Goal: Information Seeking & Learning: Check status

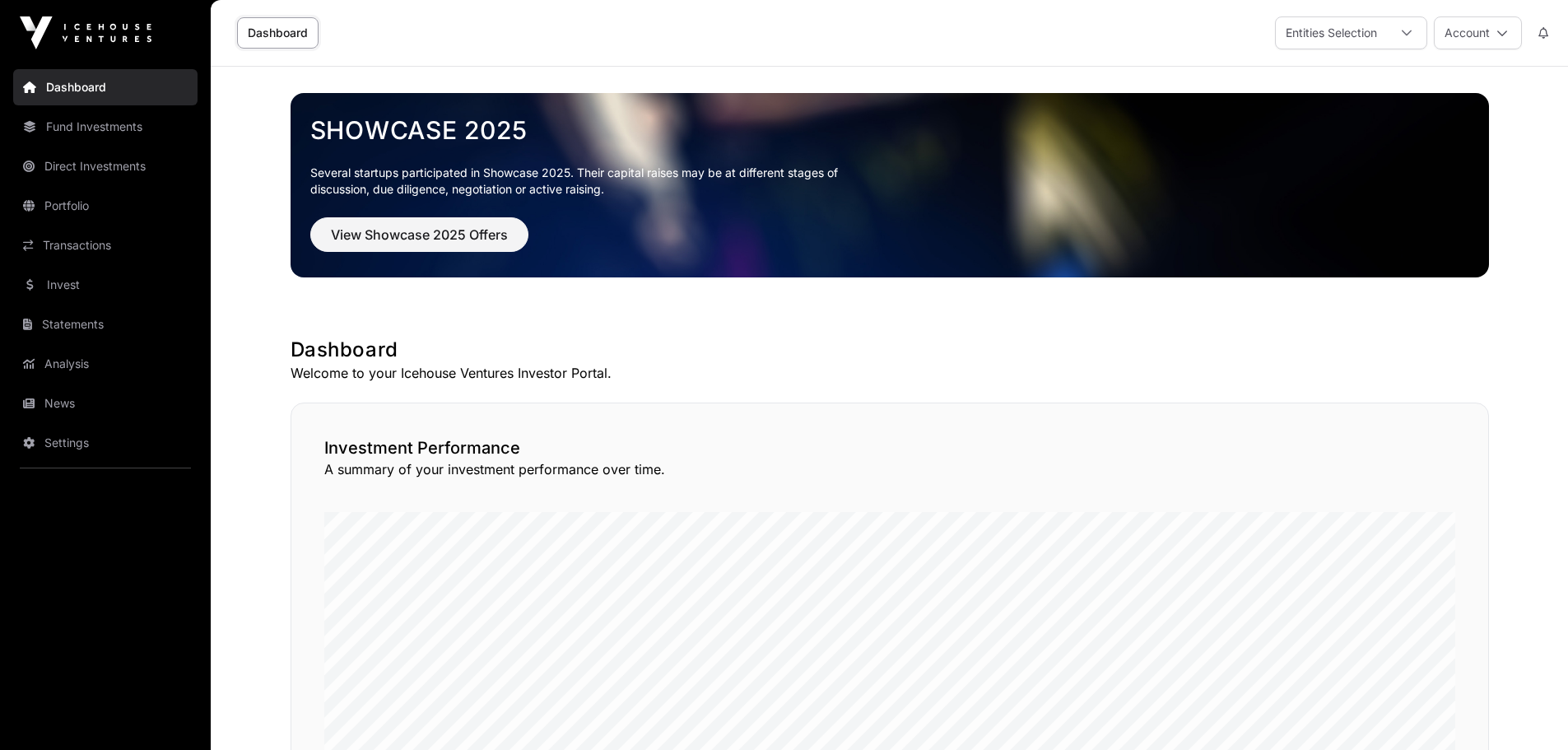
click at [1332, 21] on div "Entities Selection" at bounding box center [1332, 33] width 112 height 31
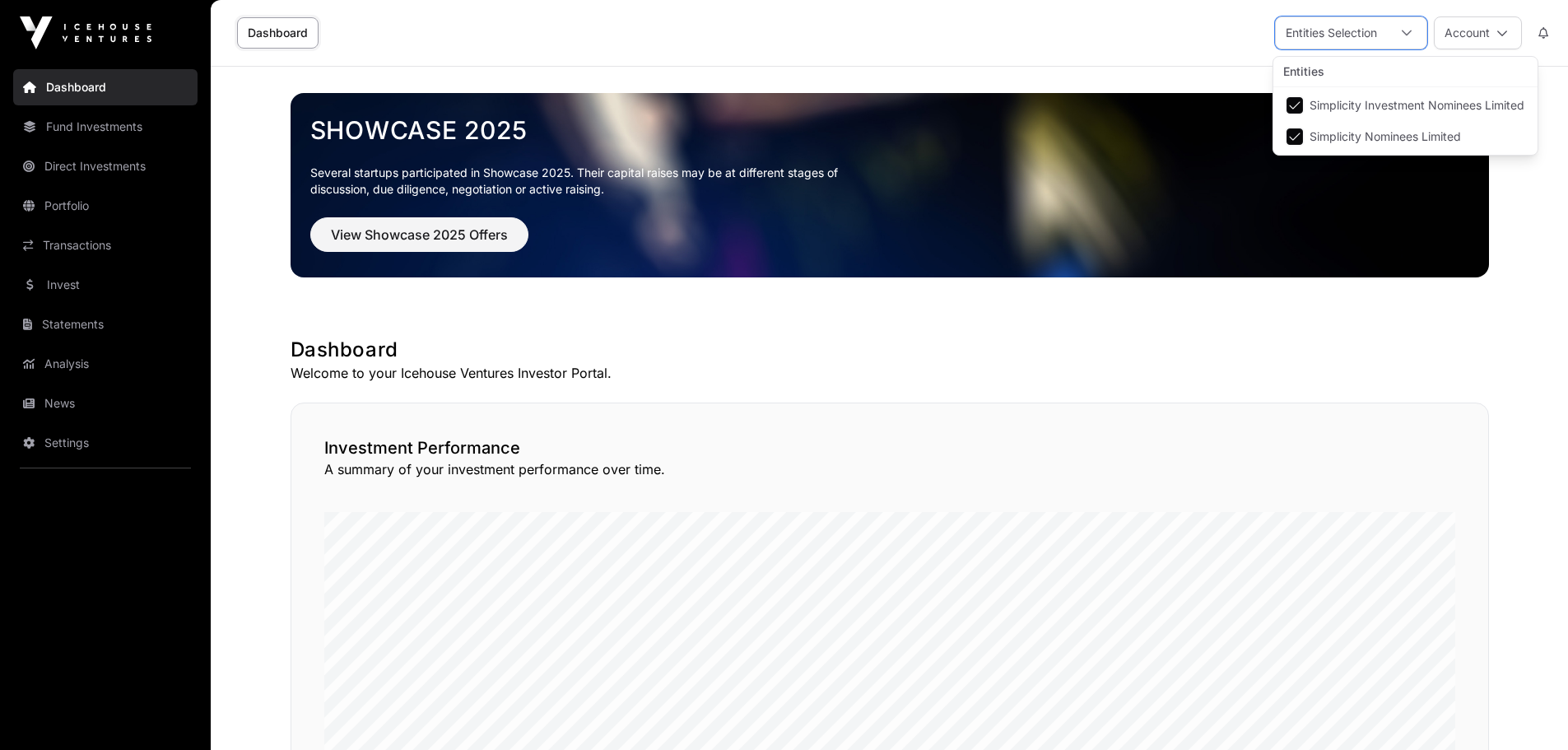
scroll to position [18, 11]
click at [993, 63] on div "Dashboard Entities Selection Account" at bounding box center [889, 33] width 1338 height 66
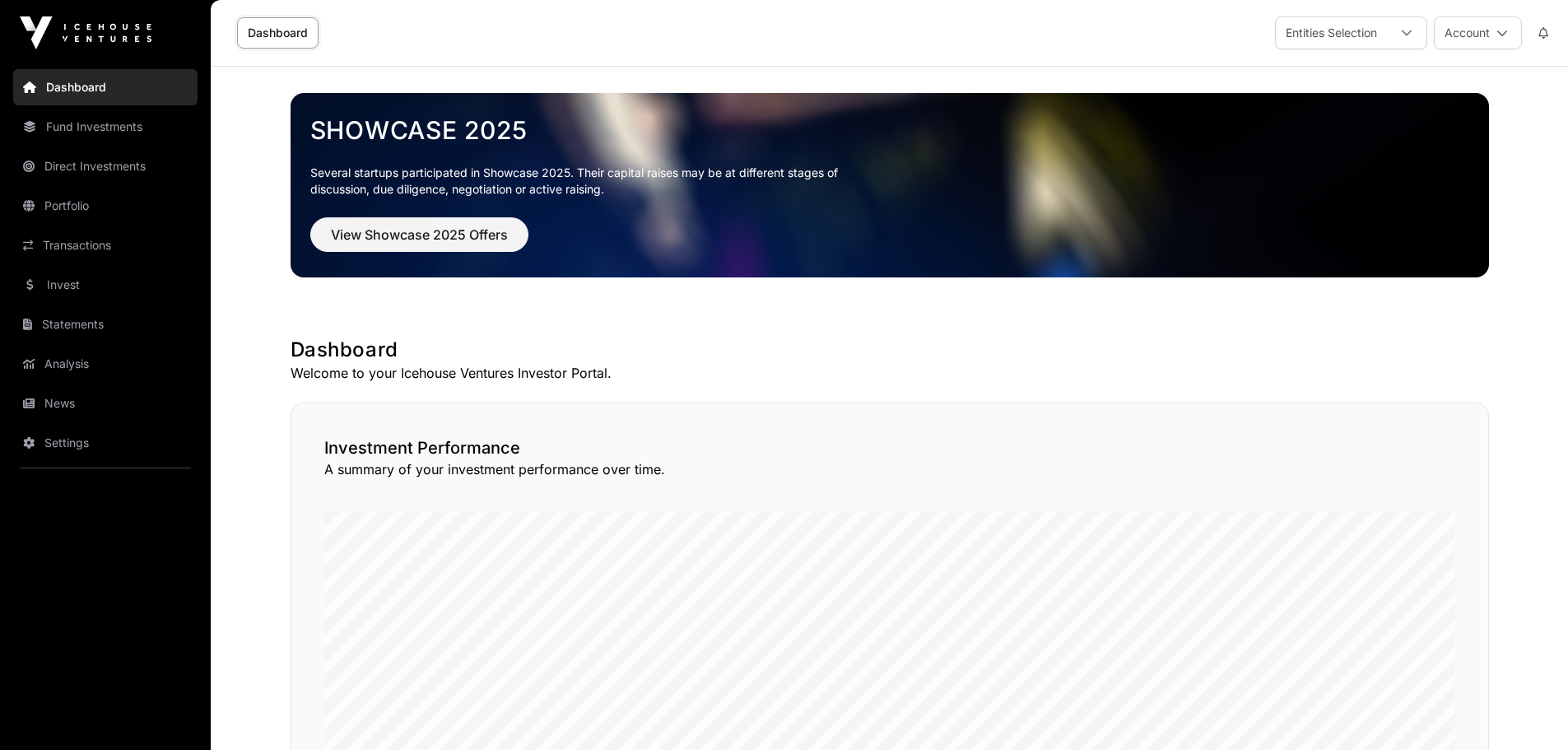
click at [98, 197] on link "Portfolio" at bounding box center [105, 205] width 184 height 36
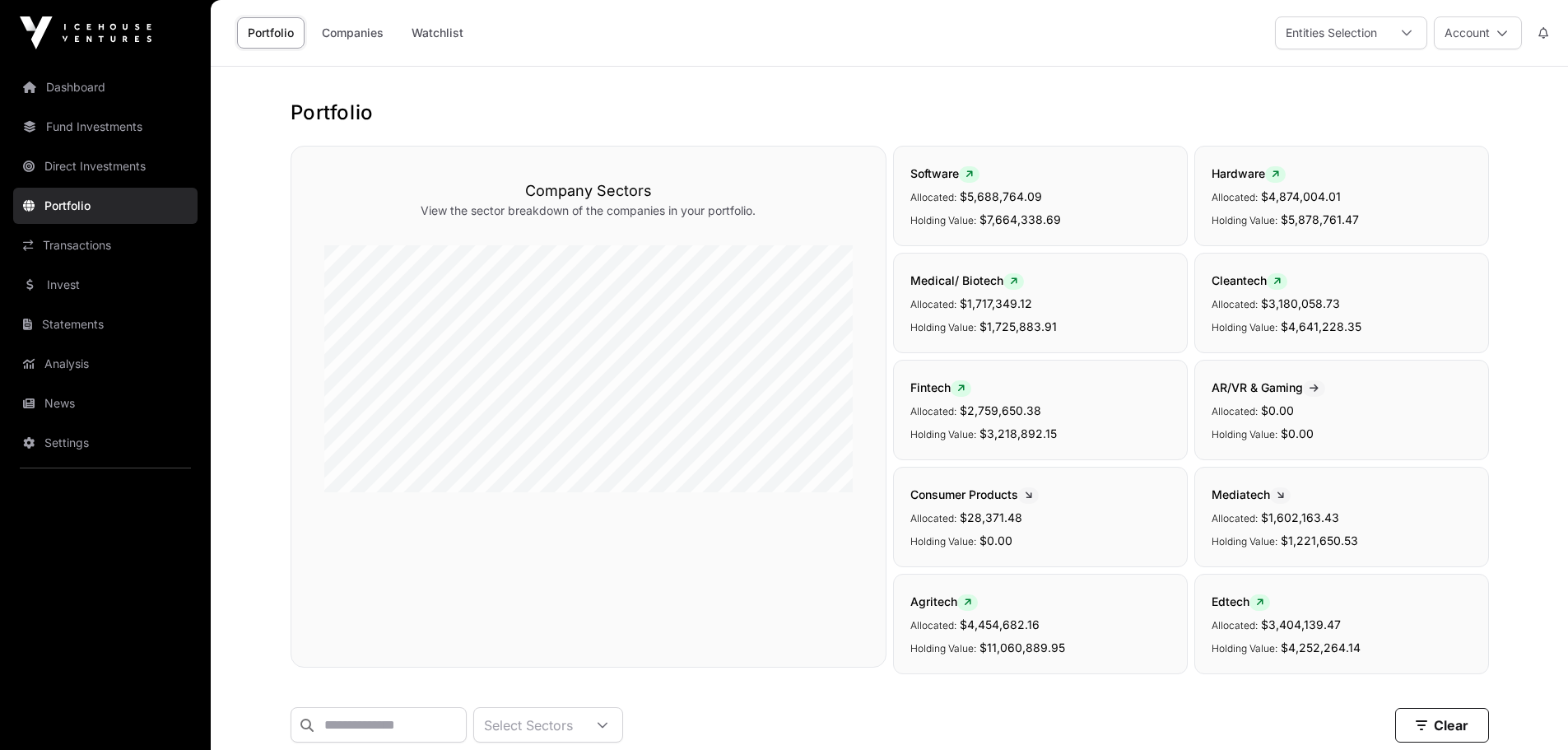
click at [127, 159] on link "Direct Investments" at bounding box center [105, 166] width 184 height 36
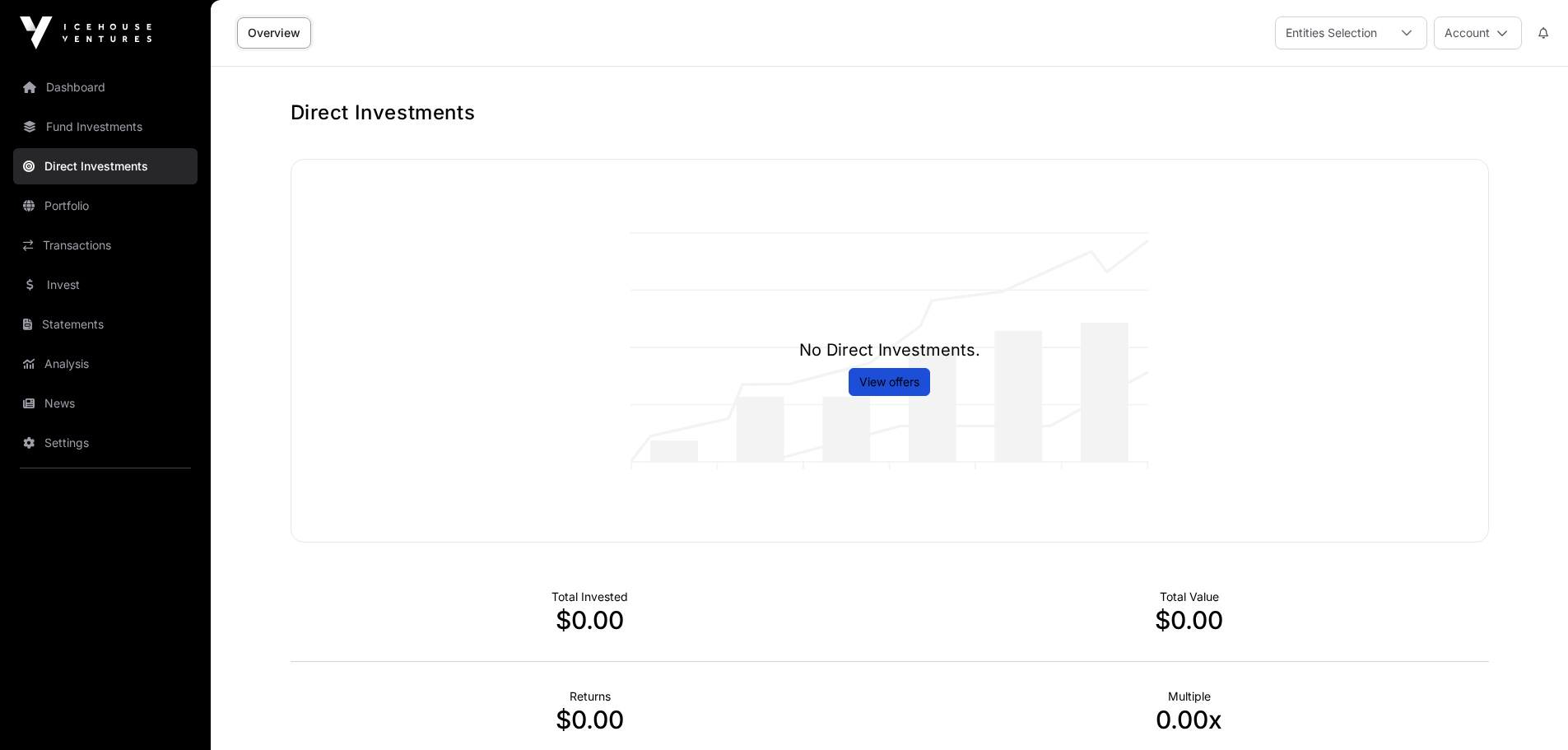
click at [125, 125] on link "Fund Investments" at bounding box center [105, 127] width 184 height 36
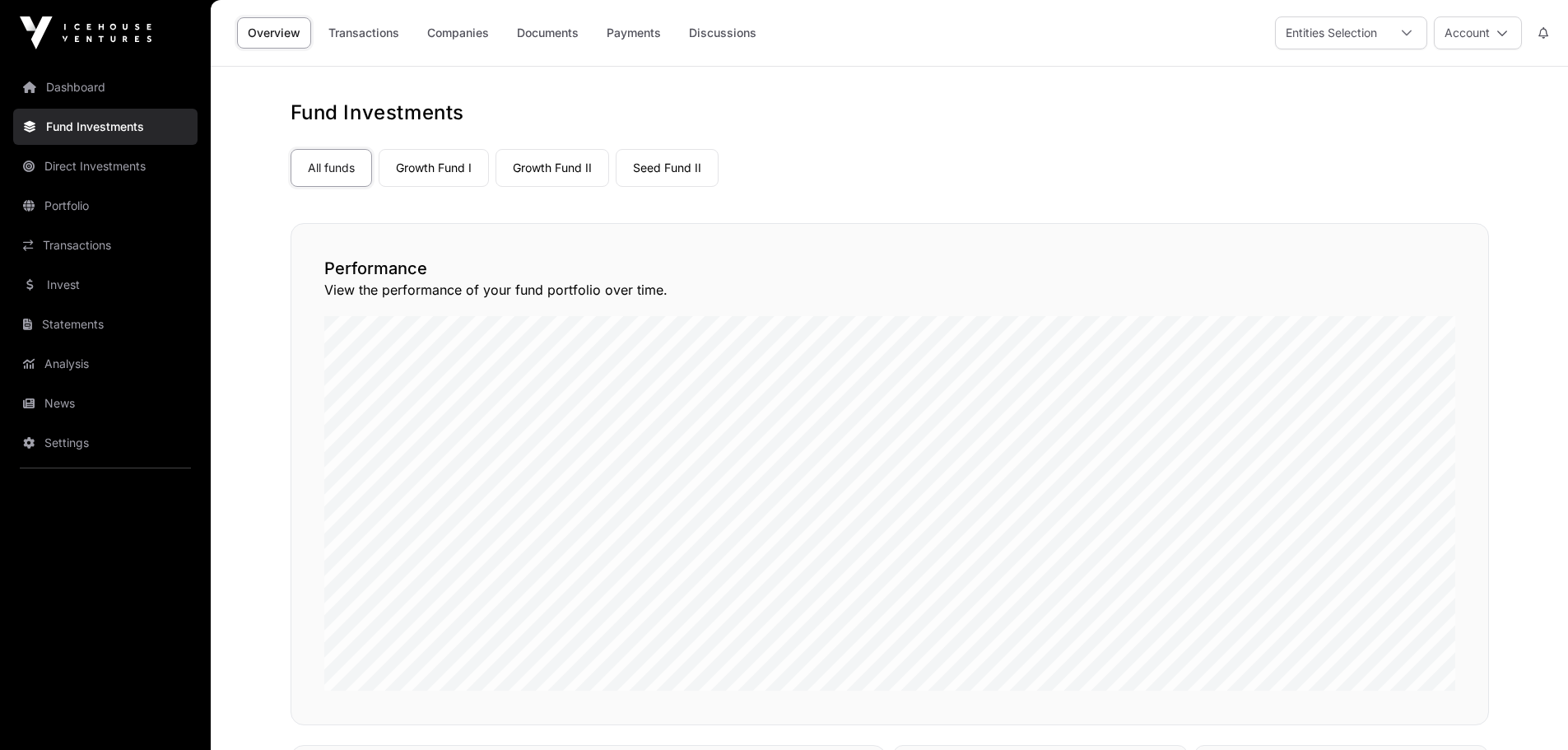
click at [96, 170] on link "Direct Investments" at bounding box center [105, 166] width 184 height 36
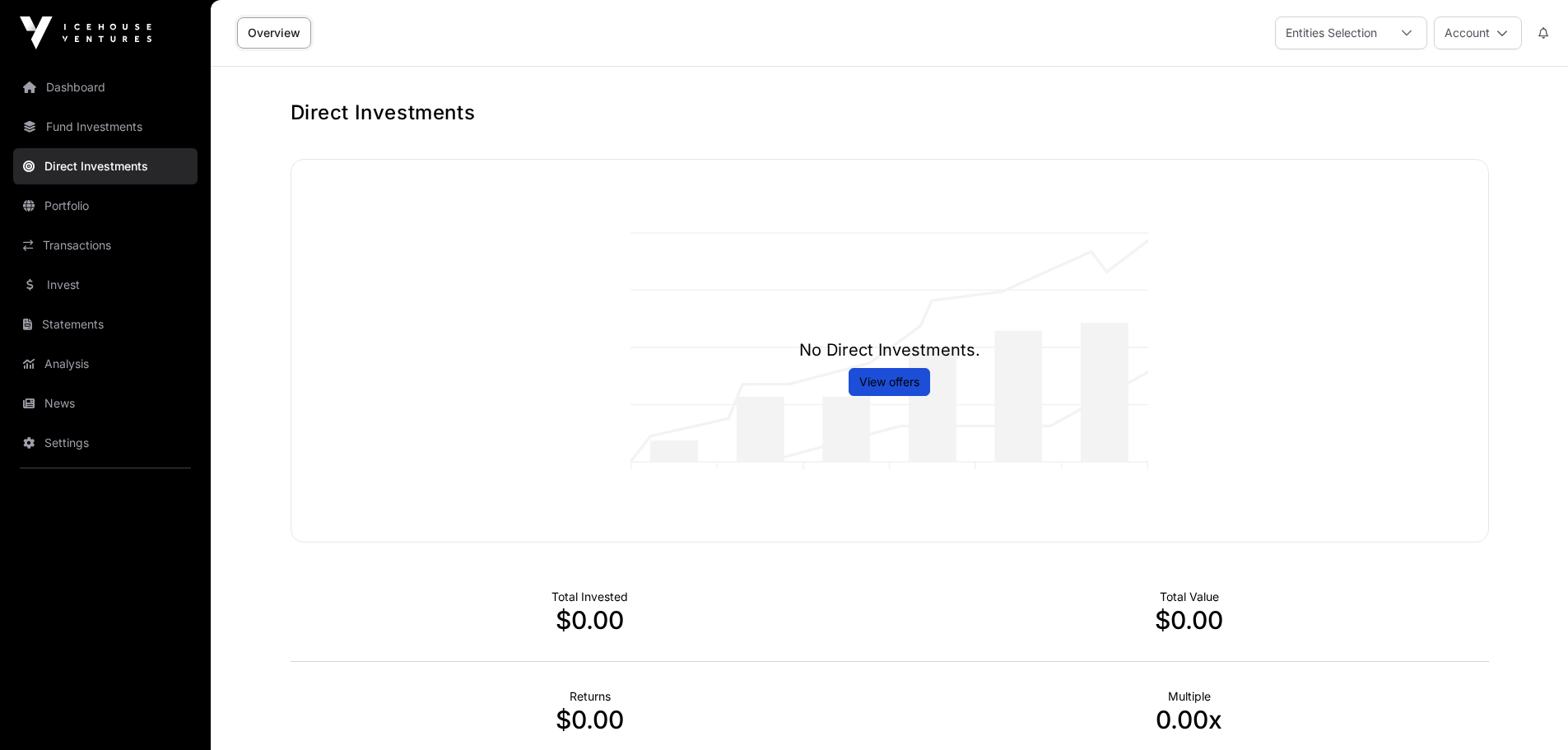
click at [97, 212] on link "Portfolio" at bounding box center [105, 205] width 184 height 36
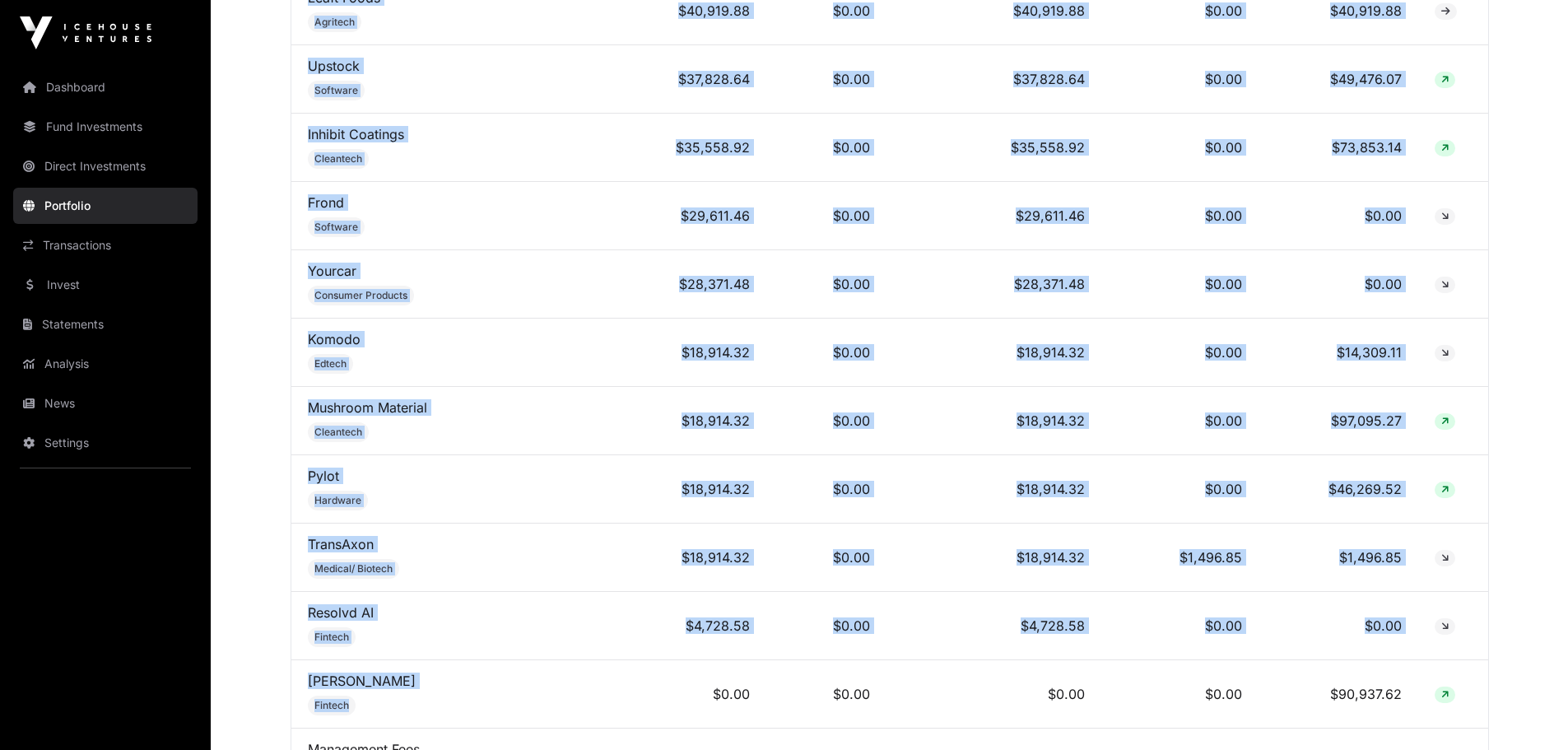
scroll to position [5391, 0]
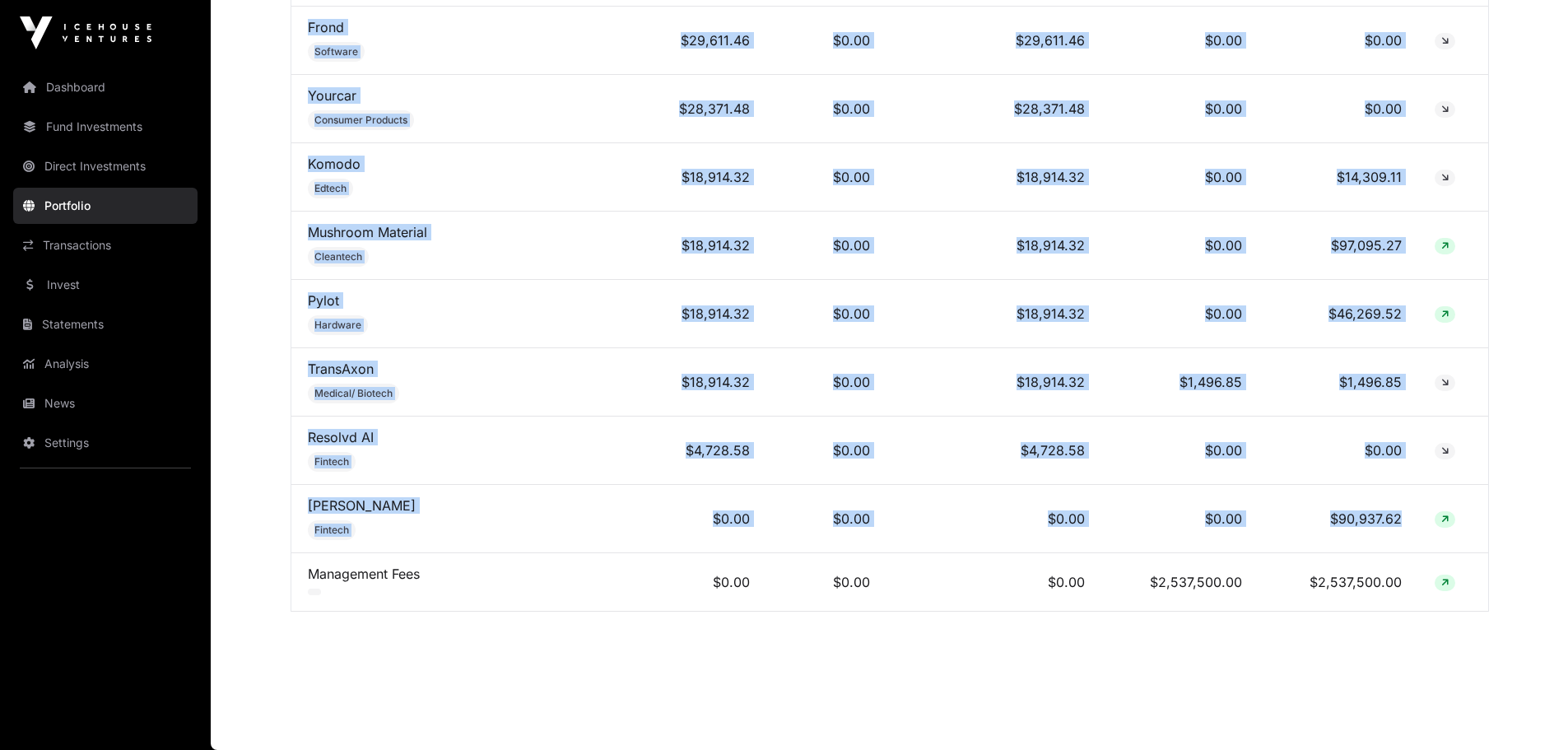
drag, startPoint x: 293, startPoint y: 81, endPoint x: 1408, endPoint y: 544, distance: 1207.3
copy tbody "Halter Agritech $3,998,071.28 $0.00 $3,998,071.28 $0.00 $10,467,164.44 Crimson …"
